Goal: Find specific page/section: Find specific page/section

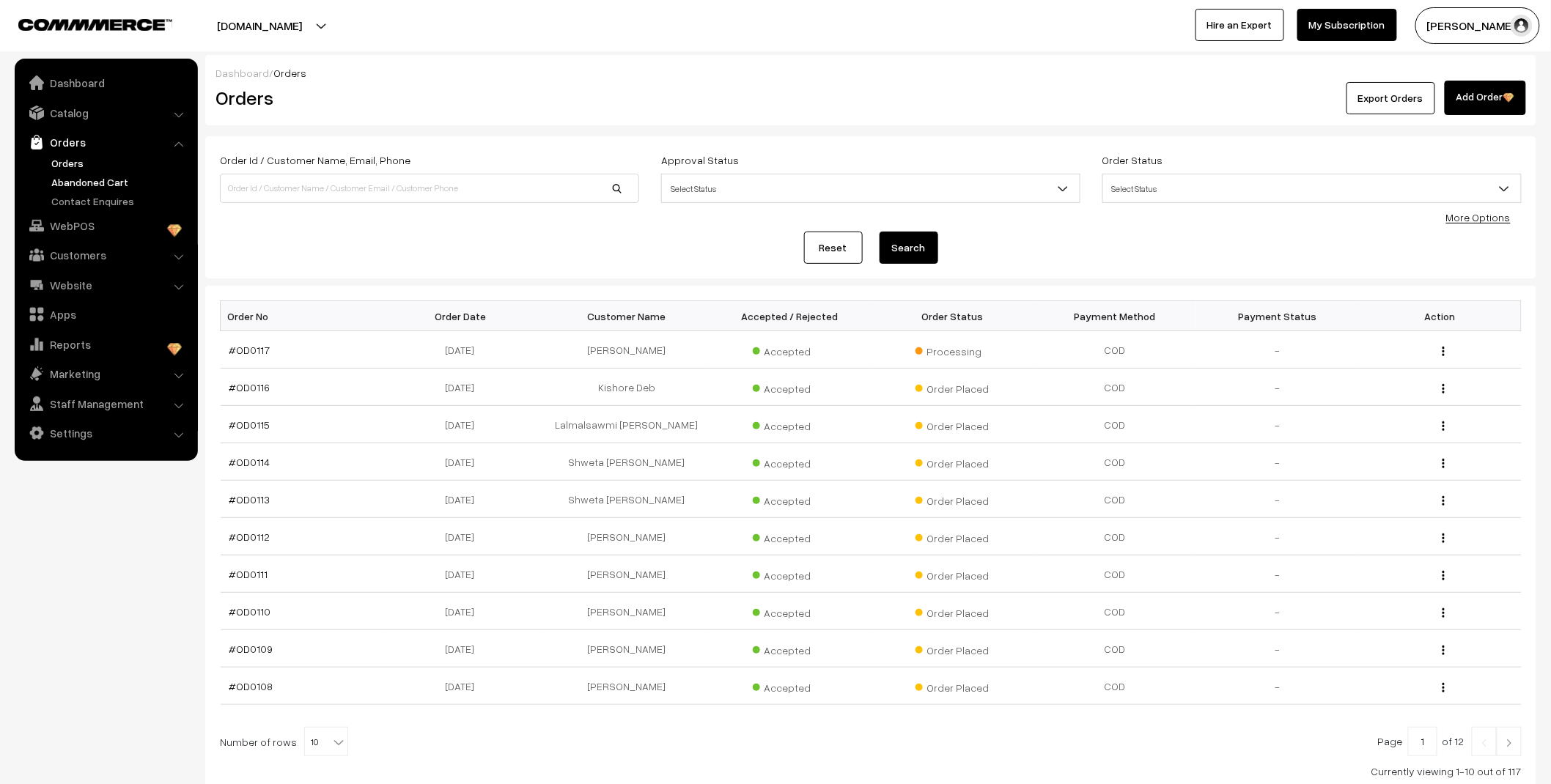
click at [112, 177] on link "Abandoned Cart" at bounding box center [119, 181] width 145 height 15
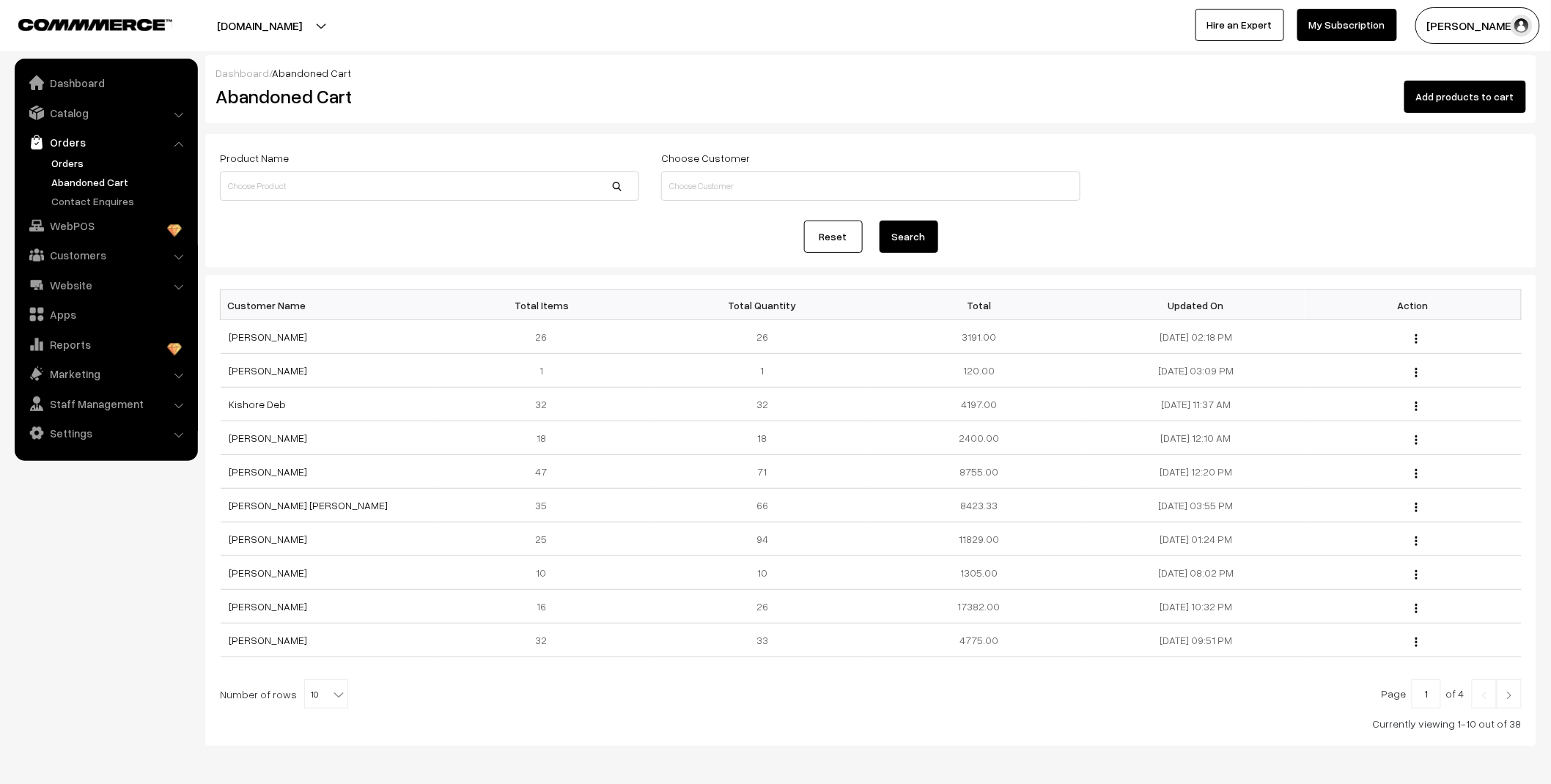
click at [67, 164] on link "Orders" at bounding box center [119, 162] width 145 height 15
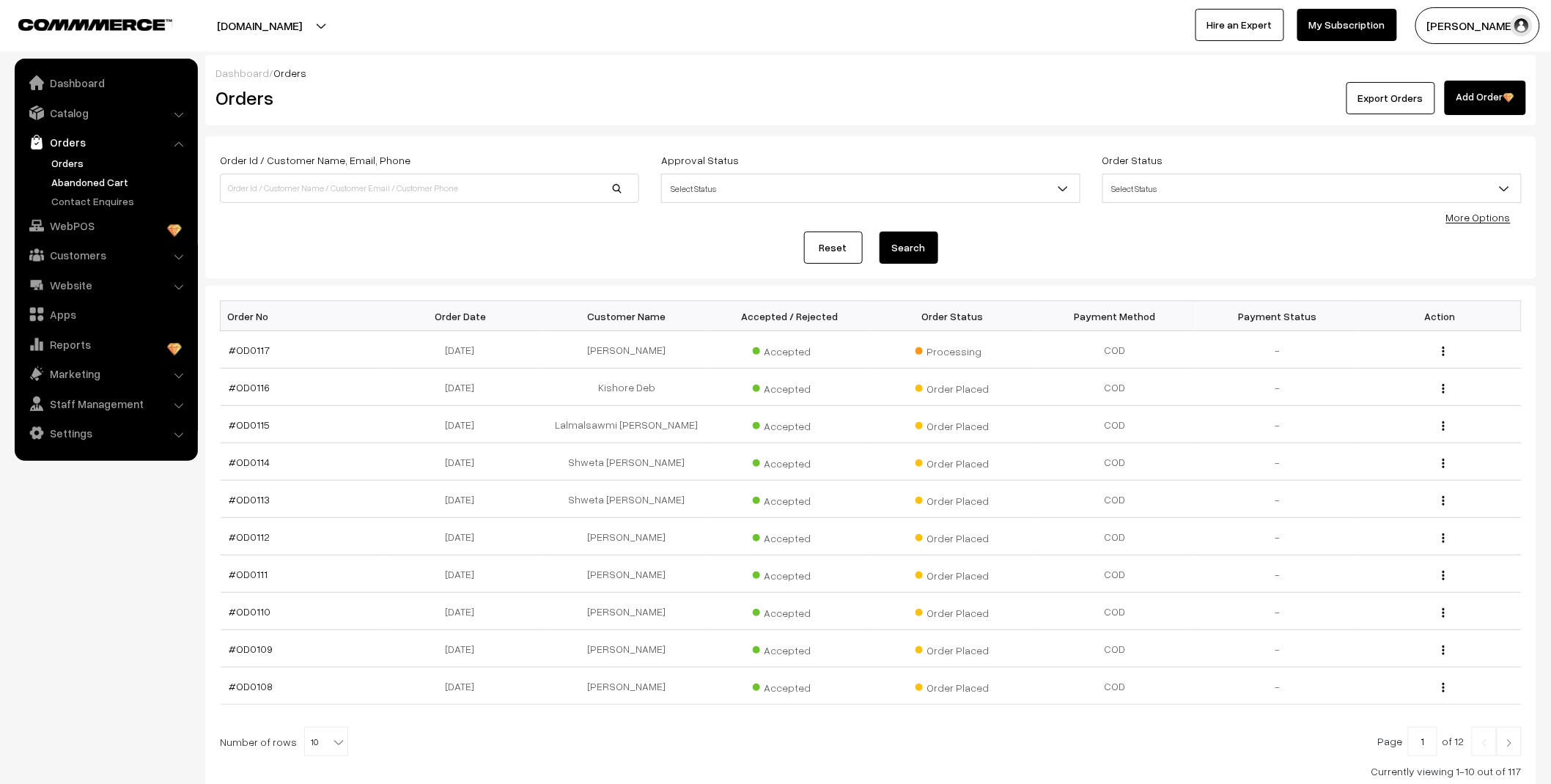
click at [90, 183] on link "Abandoned Cart" at bounding box center [119, 181] width 145 height 15
